Goal: Check status: Check status

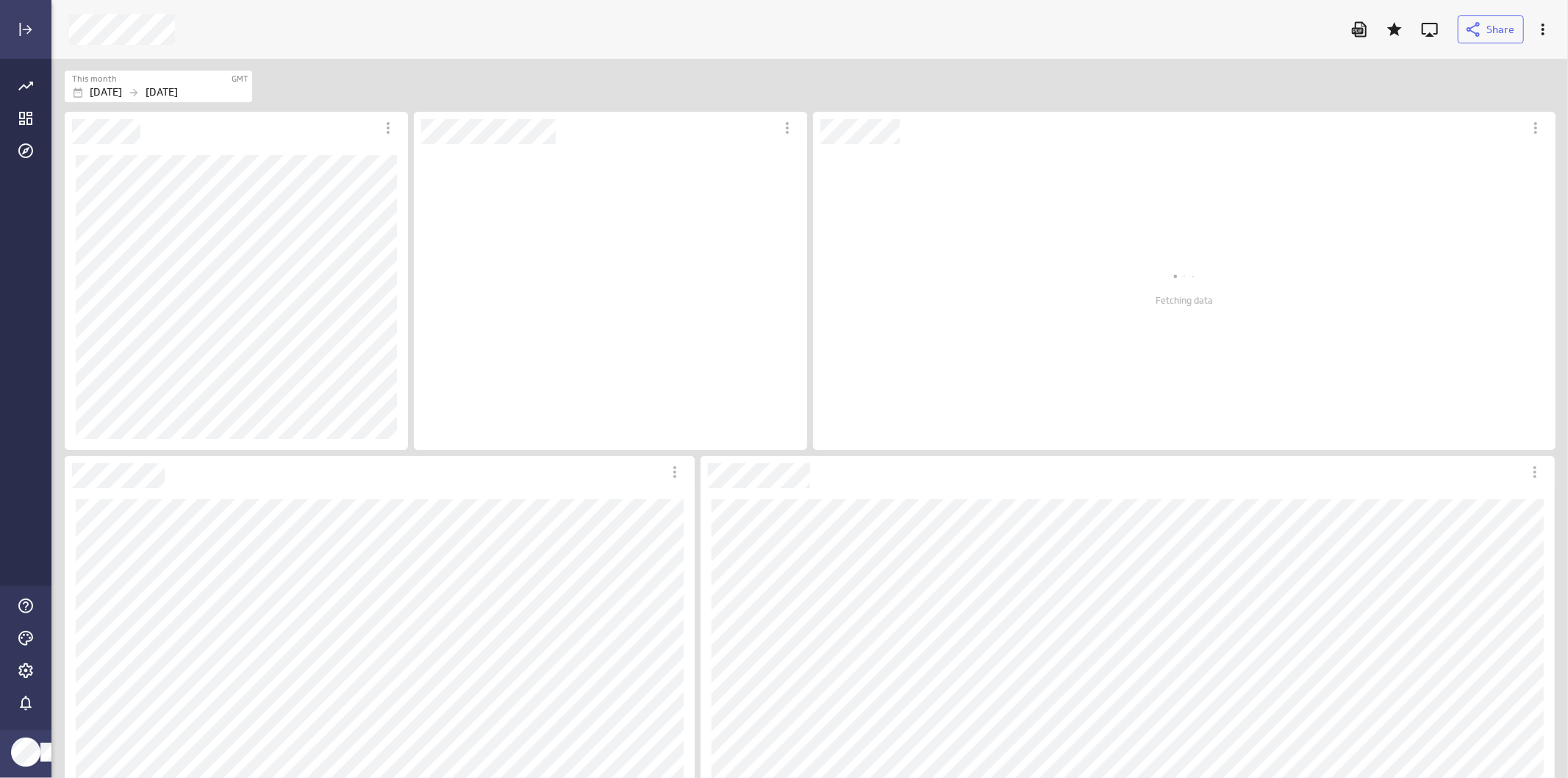
scroll to position [310, 397]
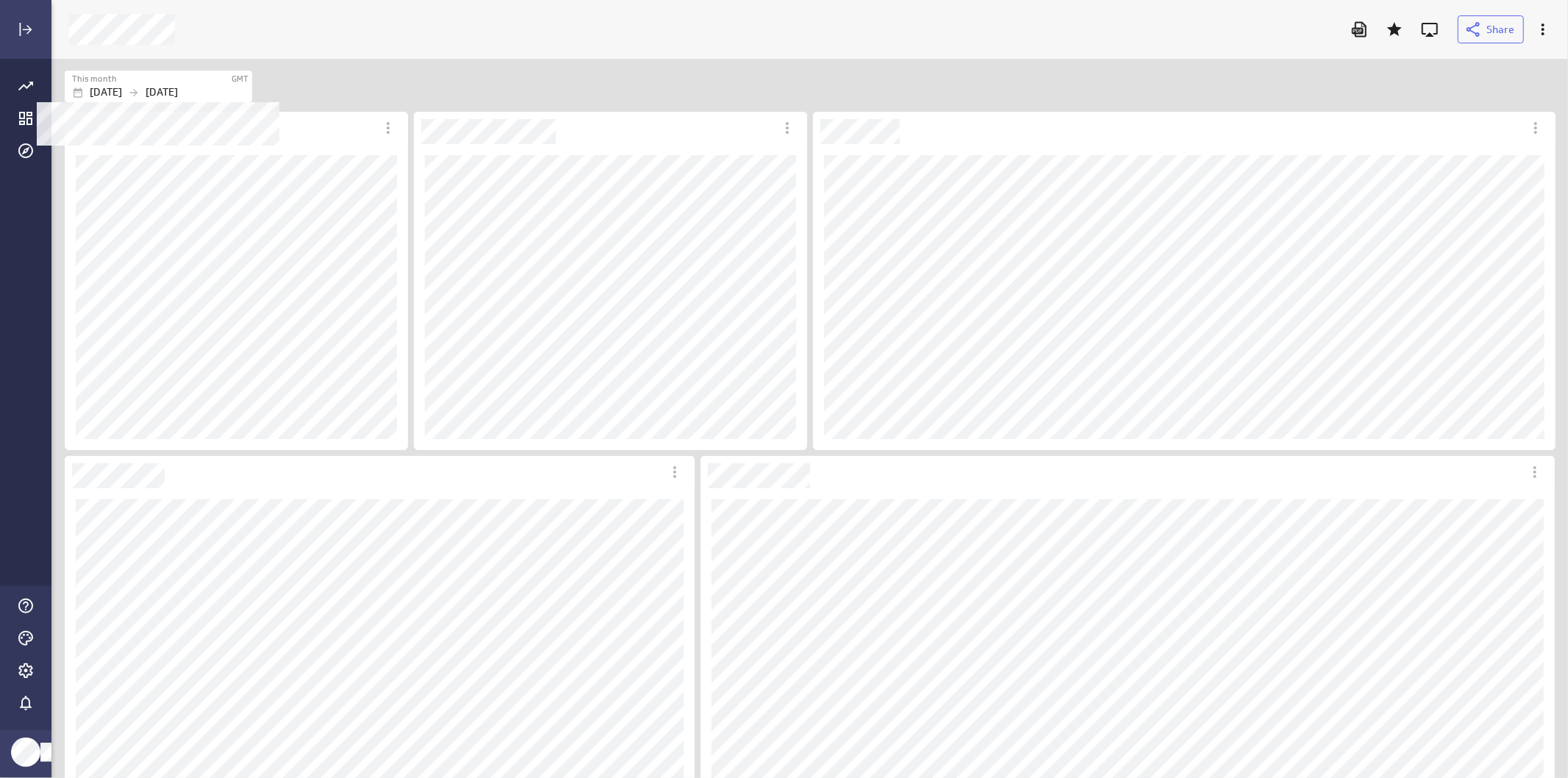
click at [178, 84] on p "Sep 30 2025" at bounding box center [161, 92] width 32 height 16
